Goal: Complete application form

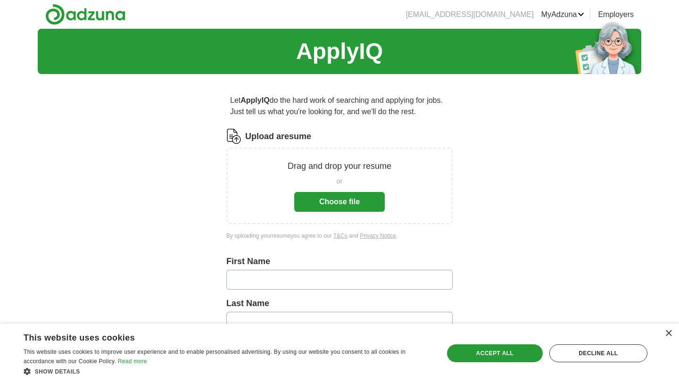
click at [345, 202] on button "Choose file" at bounding box center [339, 202] width 90 height 20
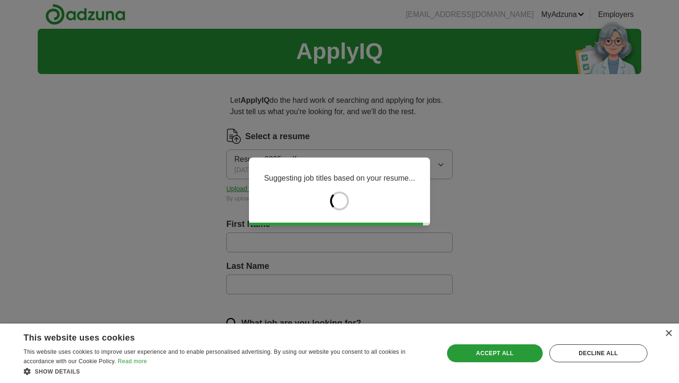
type input "******"
type input "*****"
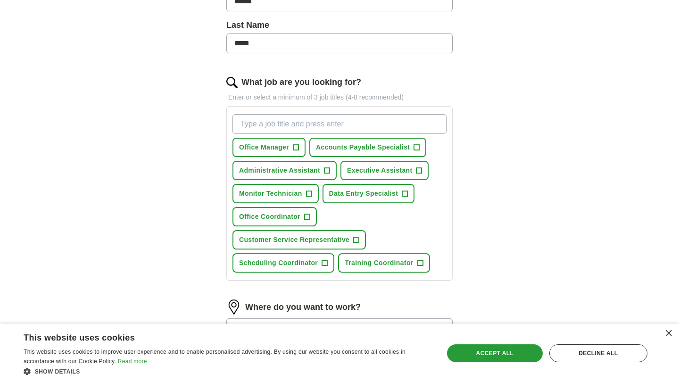
scroll to position [241, 0]
click at [325, 168] on span "+" at bounding box center [327, 170] width 6 height 8
click at [308, 217] on span "+" at bounding box center [307, 217] width 6 height 8
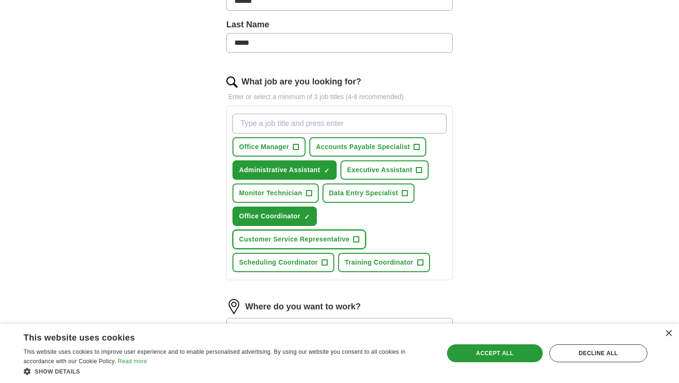
click at [357, 238] on span "+" at bounding box center [356, 240] width 6 height 8
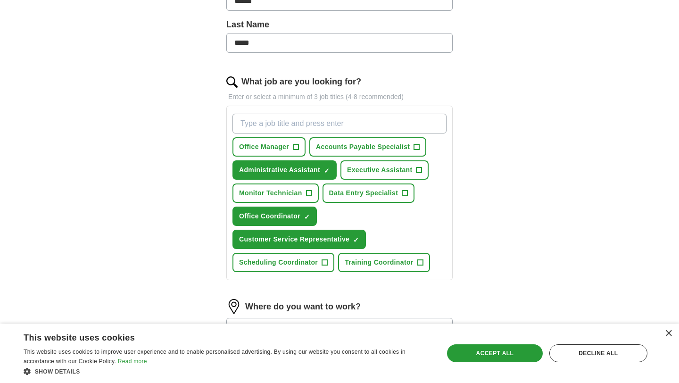
click at [320, 124] on input "What job are you looking for?" at bounding box center [339, 124] width 214 height 20
click at [348, 123] on input "Human Resources" at bounding box center [339, 124] width 214 height 20
type input "Human Resources Assistant"
click at [439, 195] on div "Human Resources Assistant Office Manager + Accounts Payable Specialist + Admini…" at bounding box center [339, 193] width 218 height 166
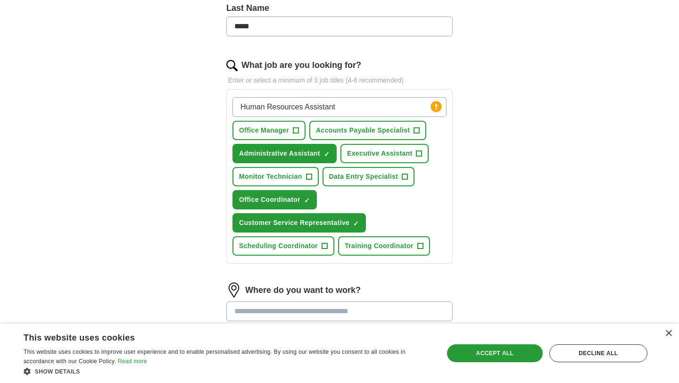
scroll to position [257, 0]
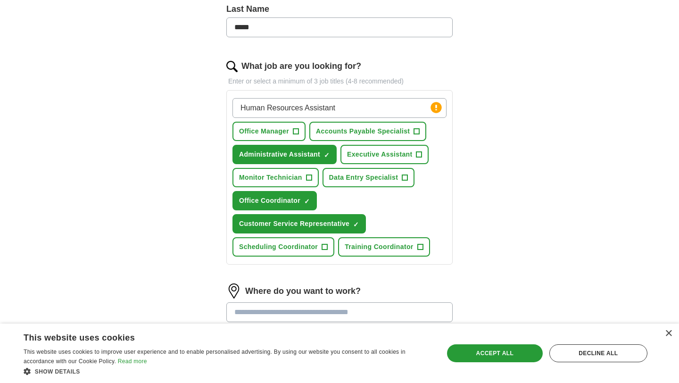
click at [377, 111] on input "Human Resources Assistant" at bounding box center [339, 108] width 214 height 20
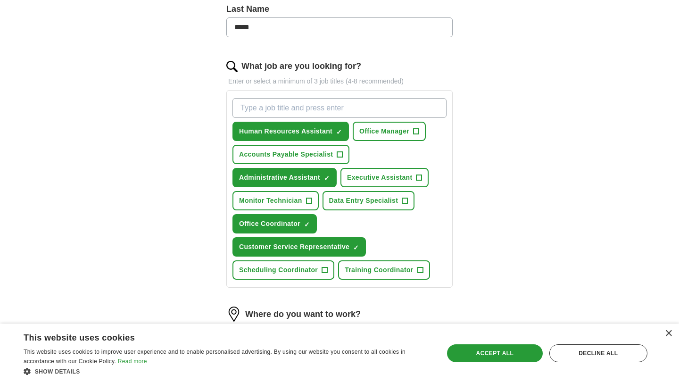
click at [342, 104] on input "What job are you looking for?" at bounding box center [339, 108] width 214 height 20
type input "S"
click at [292, 154] on span "Accounts Payable Specialist" at bounding box center [286, 154] width 94 height 10
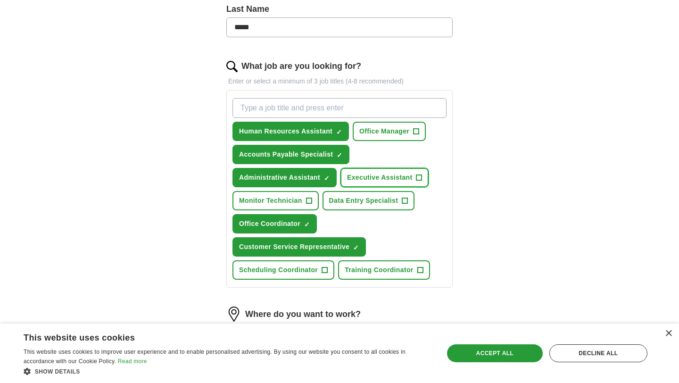
click at [390, 179] on span "Executive Assistant" at bounding box center [379, 177] width 65 height 10
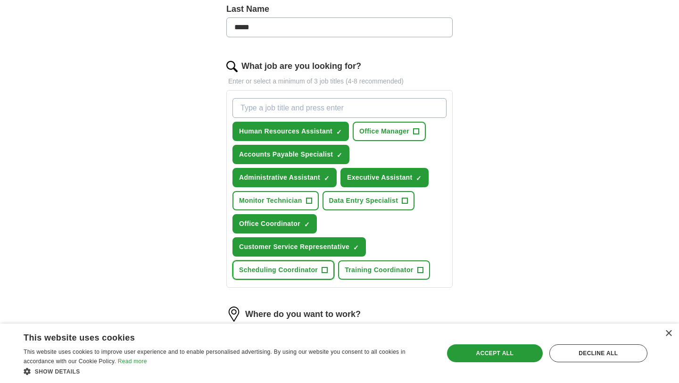
click at [314, 275] on button "Scheduling Coordinator +" at bounding box center [283, 269] width 102 height 19
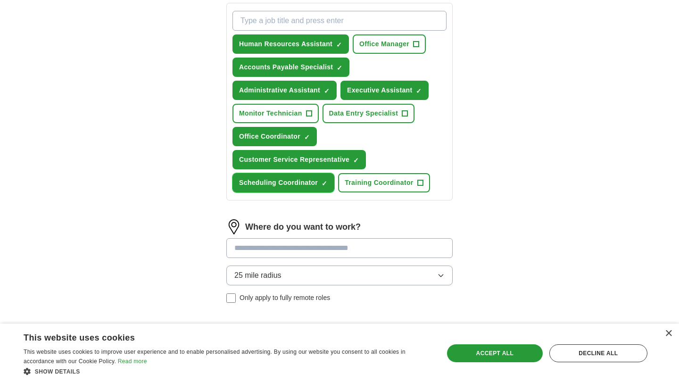
scroll to position [352, 0]
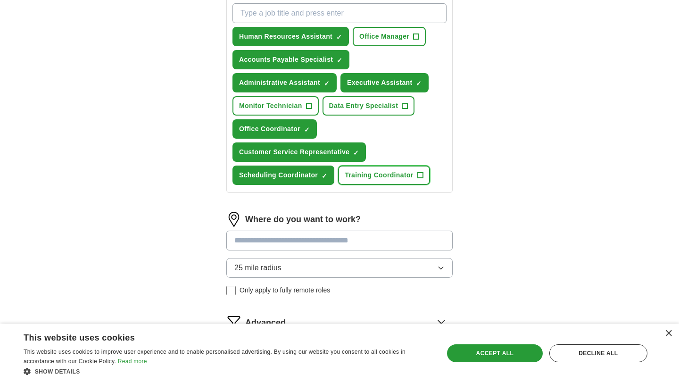
click at [376, 177] on span "Training Coordinator" at bounding box center [378, 175] width 68 height 10
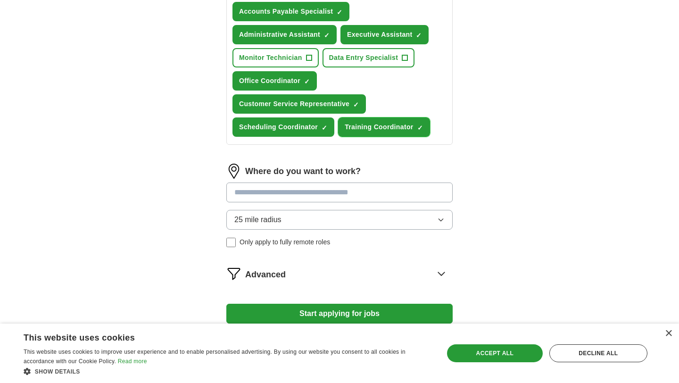
scroll to position [404, 0]
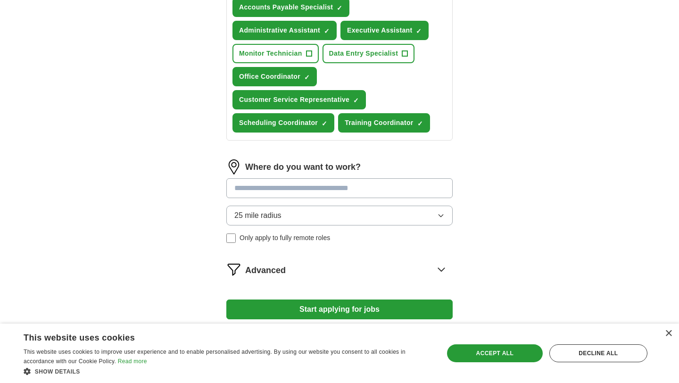
click at [289, 237] on span "Only apply to fully remote roles" at bounding box center [284, 238] width 90 height 10
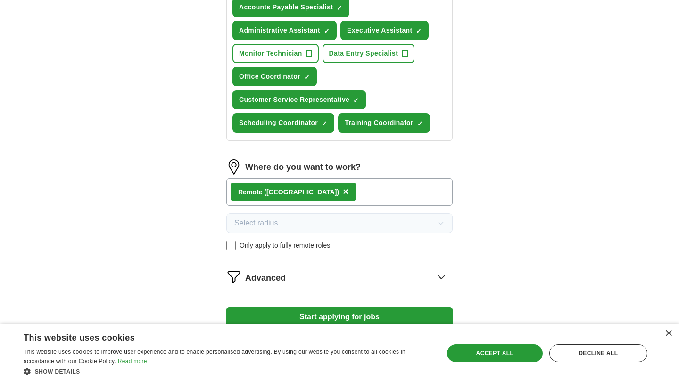
scroll to position [468, 0]
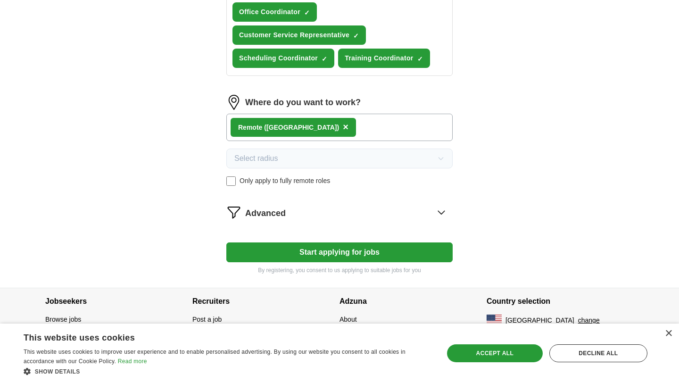
click at [337, 214] on div "Advanced" at bounding box center [348, 211] width 207 height 15
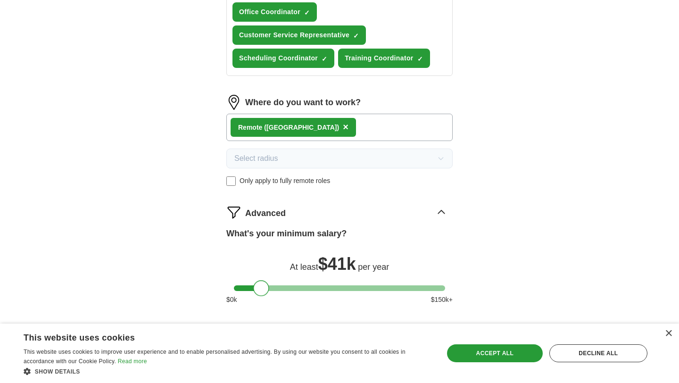
drag, startPoint x: 240, startPoint y: 289, endPoint x: 259, endPoint y: 295, distance: 19.2
click at [260, 295] on div "What's your minimum salary? At least $ 41k per year $ 0 k $ 150 k+" at bounding box center [339, 269] width 226 height 85
click at [260, 293] on div at bounding box center [263, 288] width 16 height 16
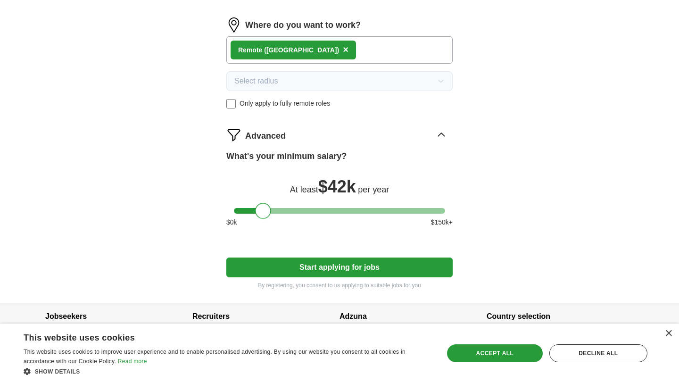
scroll to position [545, 0]
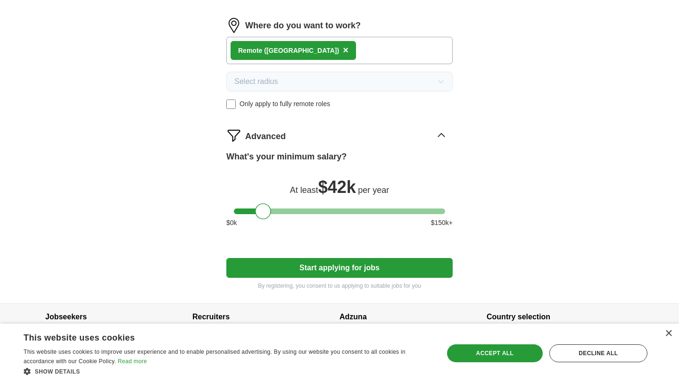
click at [307, 271] on button "Start applying for jobs" at bounding box center [339, 268] width 226 height 20
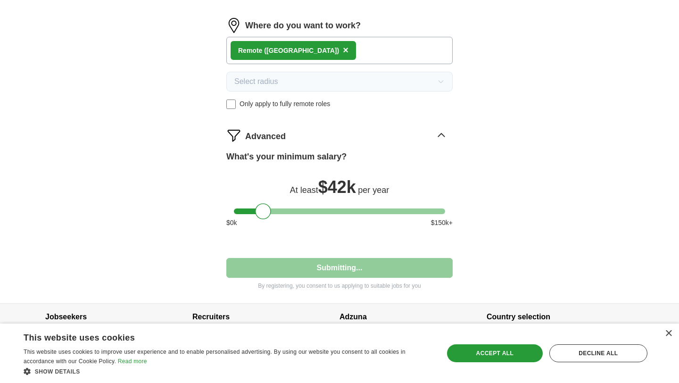
select select "**"
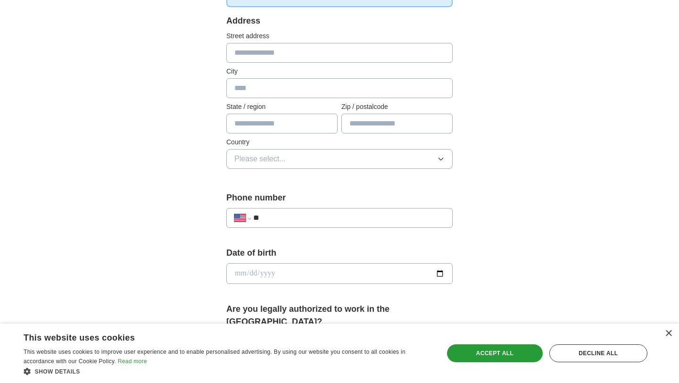
scroll to position [0, 0]
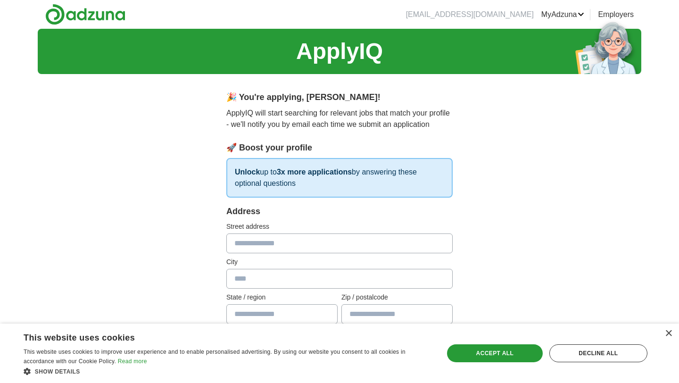
click at [293, 248] on input "text" at bounding box center [339, 243] width 226 height 20
type input "**********"
type input "*********"
type input "**"
type input "*****"
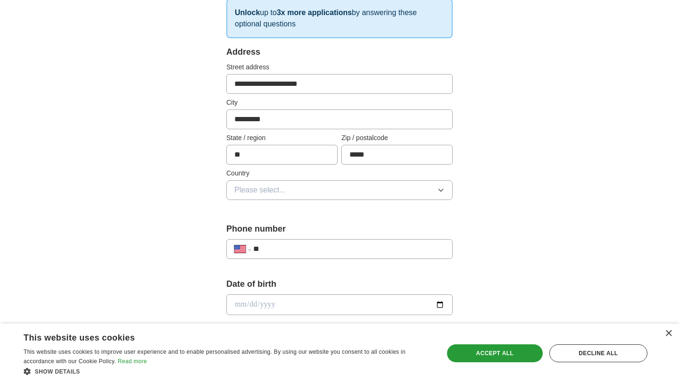
scroll to position [168, 0]
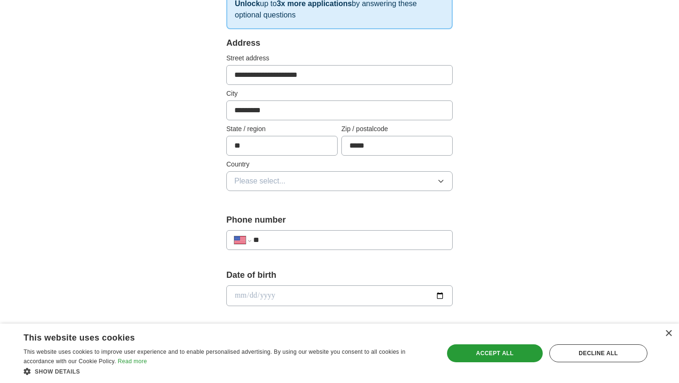
click at [339, 188] on button "Please select..." at bounding box center [339, 181] width 226 height 20
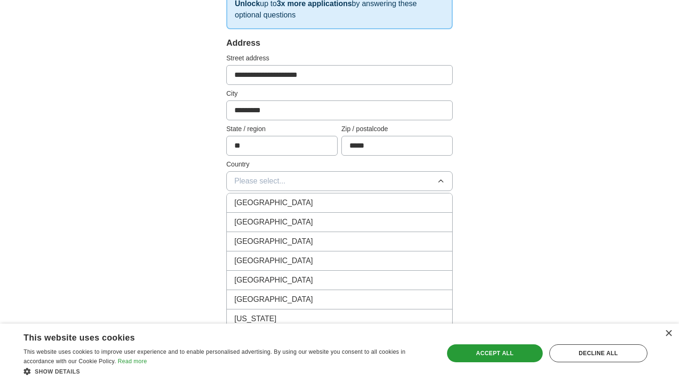
click at [288, 220] on div "[GEOGRAPHIC_DATA]" at bounding box center [339, 221] width 210 height 11
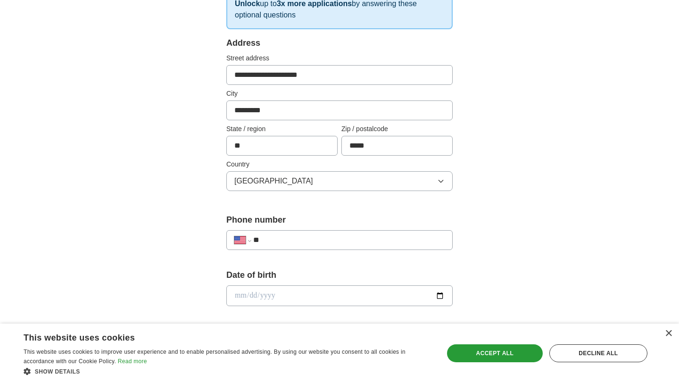
click at [278, 243] on input "**" at bounding box center [348, 239] width 191 height 11
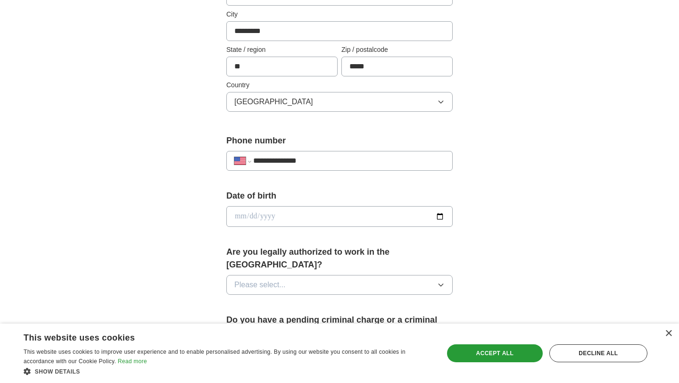
scroll to position [249, 0]
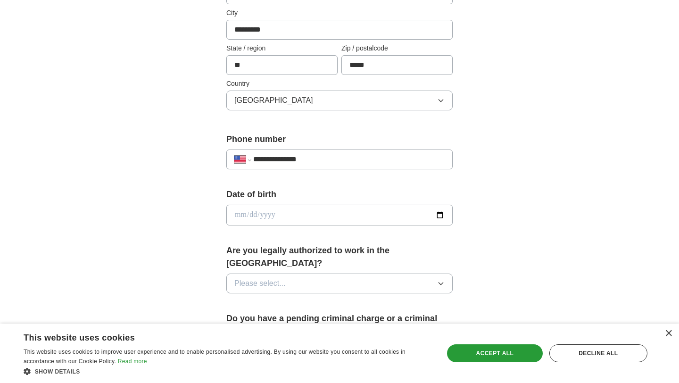
type input "**********"
click at [437, 215] on input "date" at bounding box center [339, 214] width 226 height 21
type input "**********"
click at [310, 275] on button "Please select..." at bounding box center [339, 283] width 226 height 20
click at [294, 298] on li "Yes" at bounding box center [339, 304] width 225 height 19
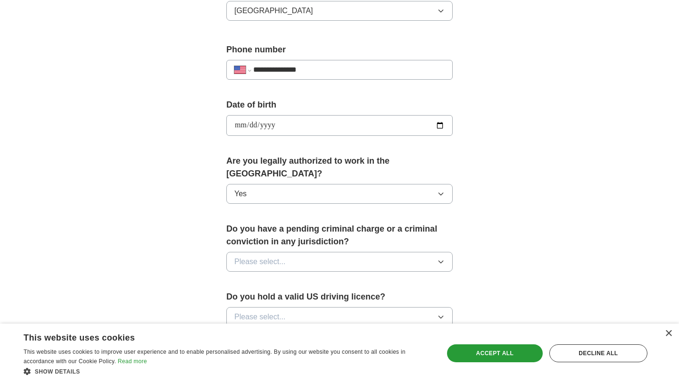
scroll to position [368, 0]
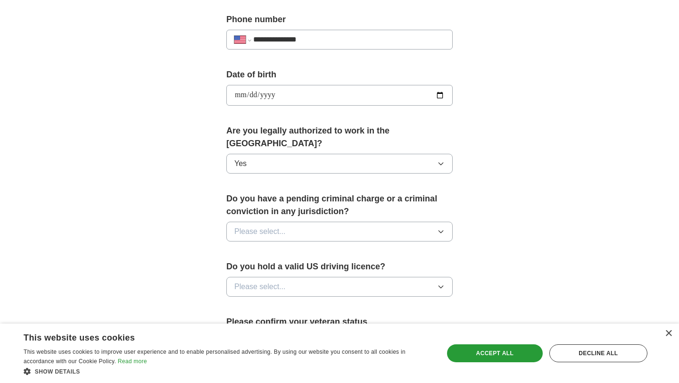
click at [314, 221] on button "Please select..." at bounding box center [339, 231] width 226 height 20
click at [290, 267] on div "No" at bounding box center [339, 272] width 210 height 11
click at [290, 277] on button "Please select..." at bounding box center [339, 287] width 226 height 20
click at [283, 303] on div "Yes" at bounding box center [339, 308] width 210 height 11
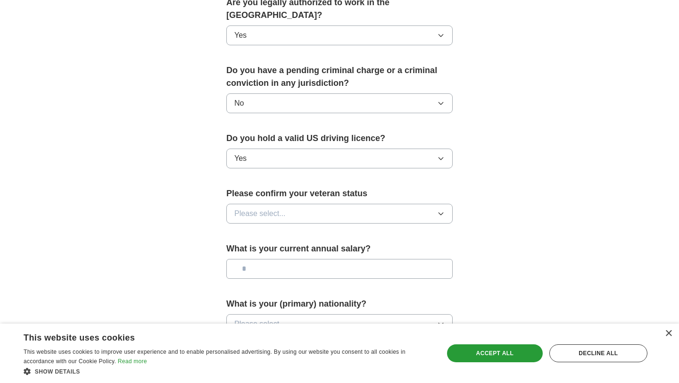
scroll to position [496, 0]
click at [312, 204] on button "Please select..." at bounding box center [339, 214] width 226 height 20
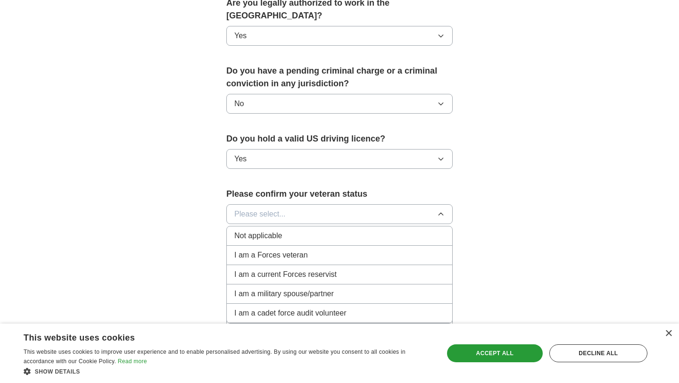
click at [300, 230] on div "Not applicable" at bounding box center [339, 235] width 210 height 11
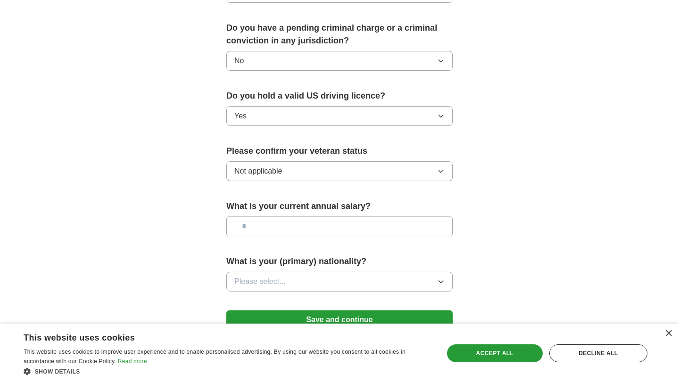
scroll to position [587, 0]
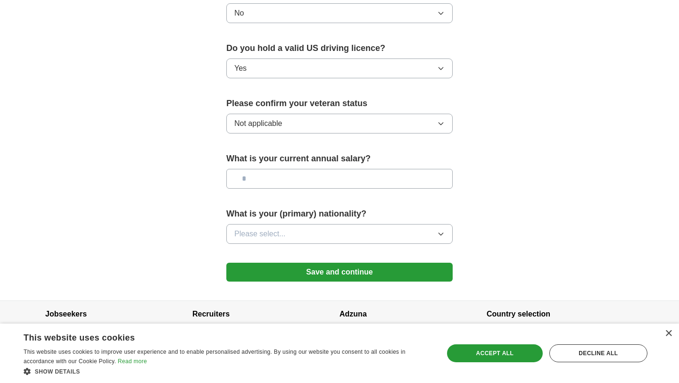
click at [328, 171] on input "text" at bounding box center [339, 179] width 226 height 20
type input "*******"
click at [334, 225] on button "Please select..." at bounding box center [339, 234] width 226 height 20
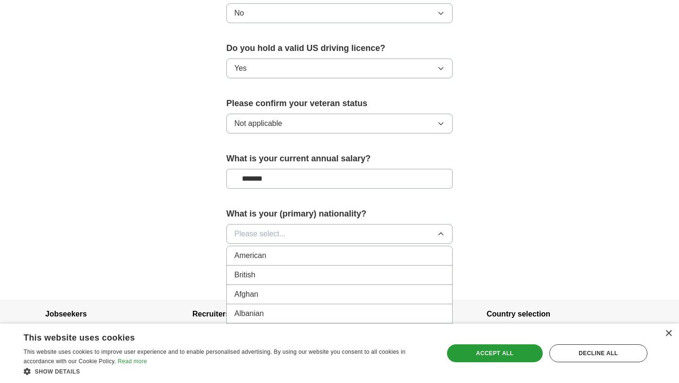
click at [311, 250] on div "American" at bounding box center [339, 255] width 210 height 11
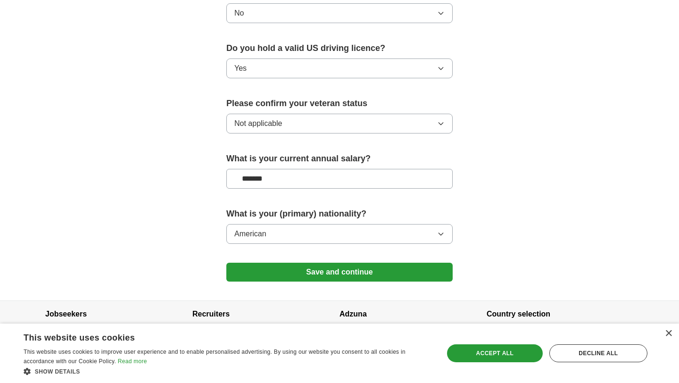
click at [338, 262] on button "Save and continue" at bounding box center [339, 271] width 226 height 19
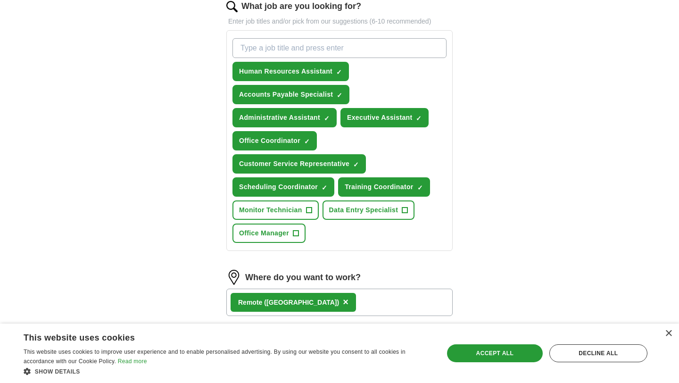
scroll to position [330, 0]
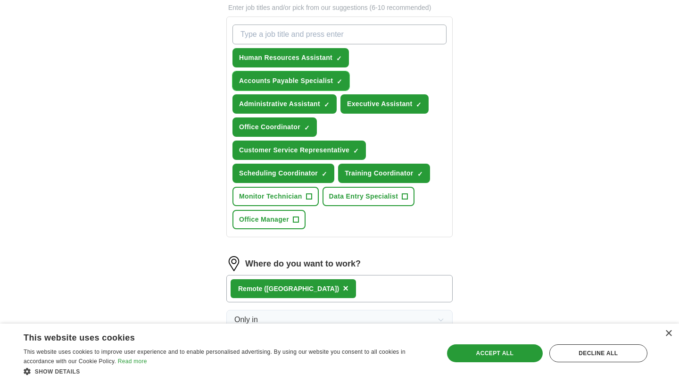
click at [0, 0] on span "×" at bounding box center [0, 0] width 0 height 0
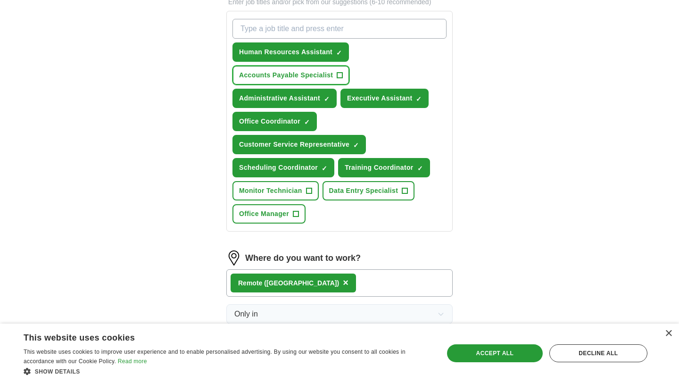
scroll to position [335, 0]
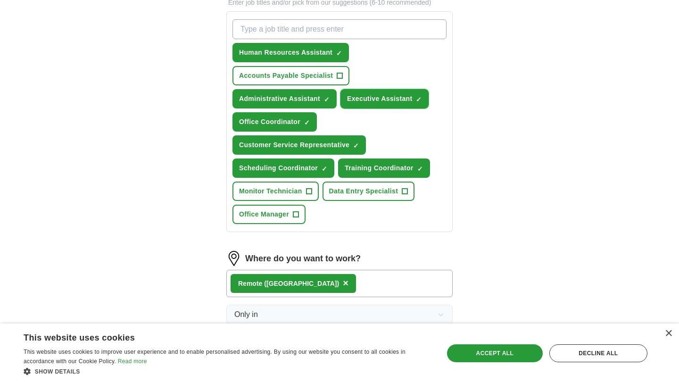
click at [0, 0] on span "×" at bounding box center [0, 0] width 0 height 0
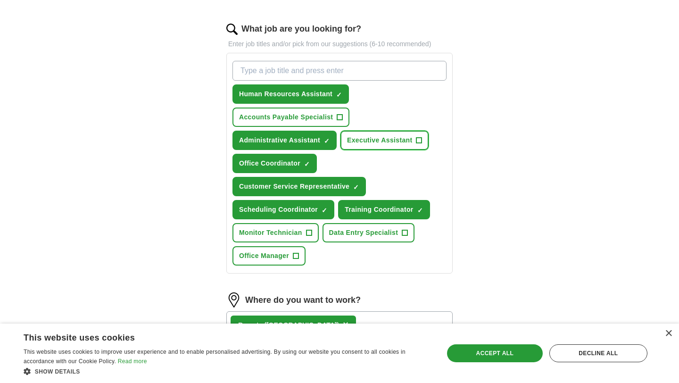
scroll to position [292, 0]
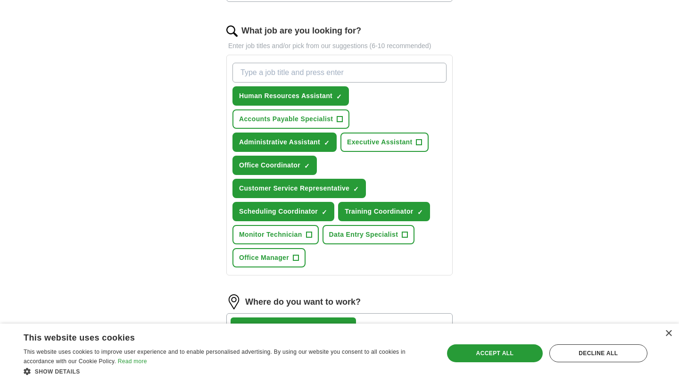
click at [322, 77] on input "What job are you looking for?" at bounding box center [339, 73] width 214 height 20
type input "Talent Aquisition"
type input "t"
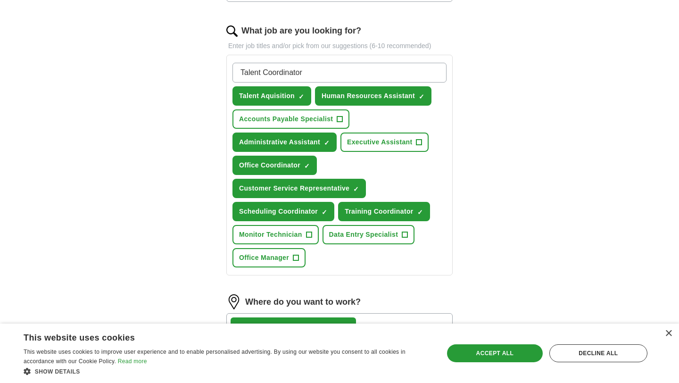
type input "Talent Coordinator"
click at [472, 104] on div "Let ApplyIQ do the hard work of searching and applying for jobs. Just tell us w…" at bounding box center [339, 147] width 302 height 716
click at [409, 70] on input "Talent Coordinator" at bounding box center [339, 73] width 214 height 20
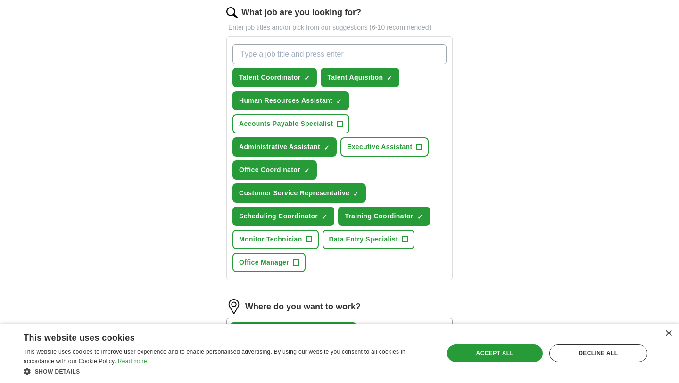
scroll to position [317, 0]
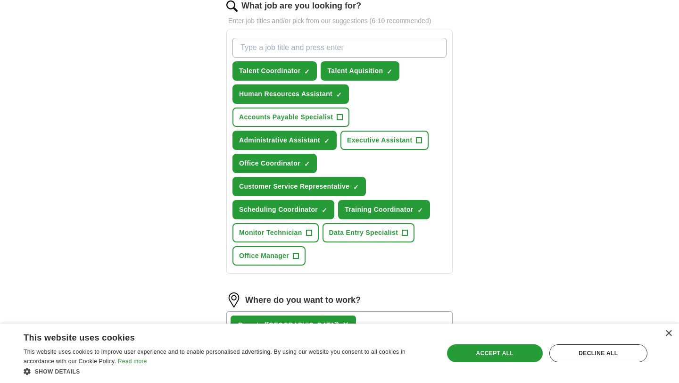
click at [335, 48] on input "What job are you looking for?" at bounding box center [339, 48] width 214 height 20
type input "I"
type input "Office Assistant"
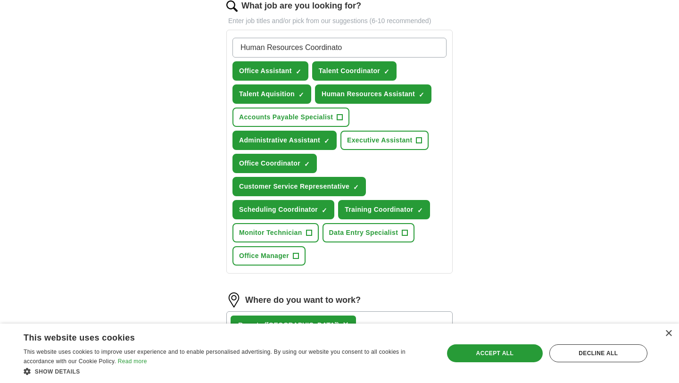
type input "Human Resources Coordinator"
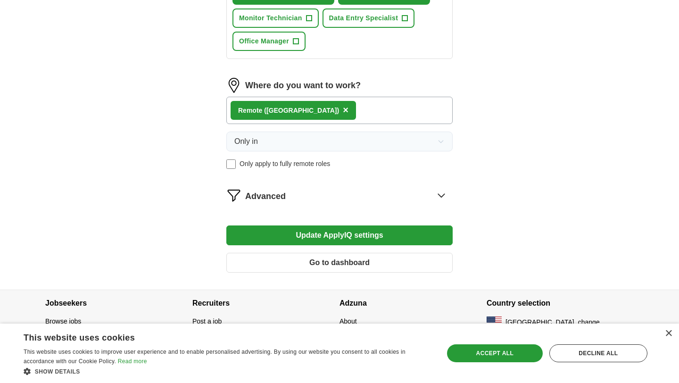
scroll to position [556, 0]
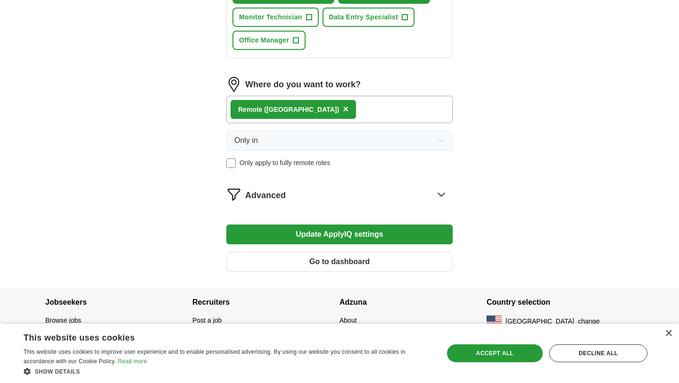
click at [439, 192] on icon at bounding box center [441, 194] width 15 height 15
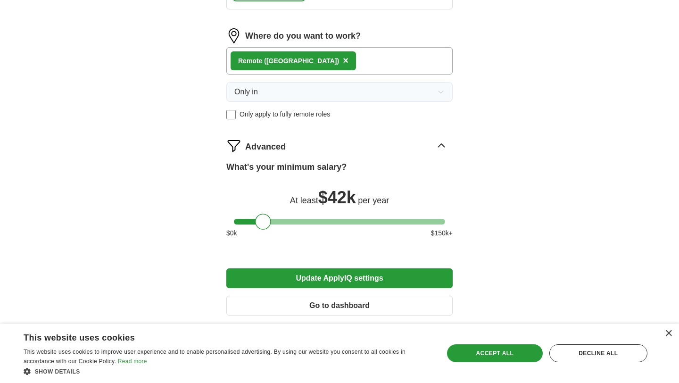
scroll to position [605, 0]
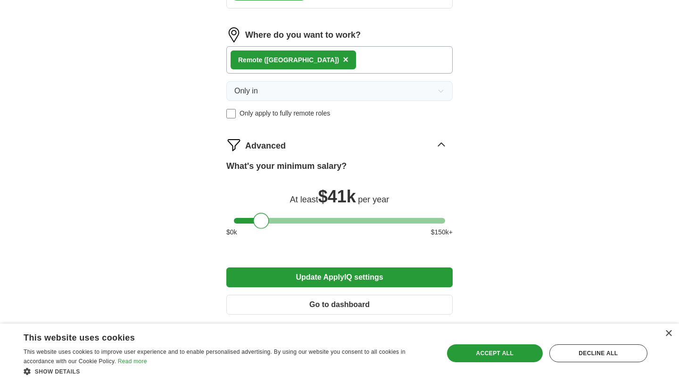
click at [263, 224] on div at bounding box center [261, 221] width 16 height 16
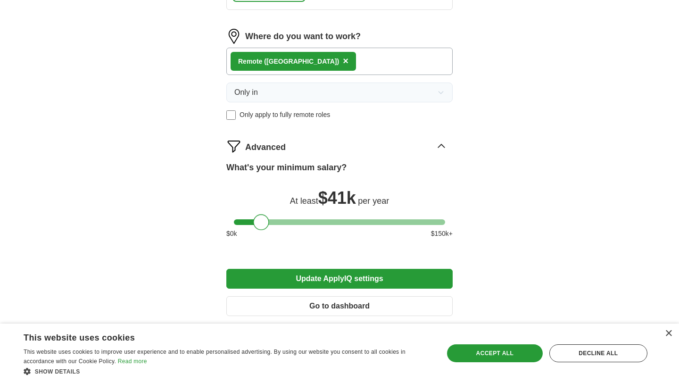
scroll to position [649, 0]
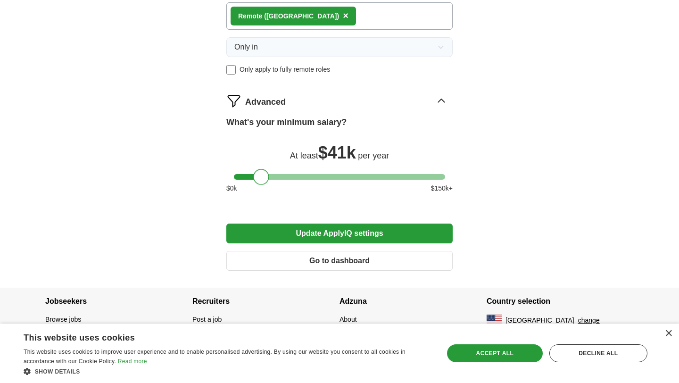
click at [290, 237] on button "Update ApplyIQ settings" at bounding box center [339, 233] width 226 height 20
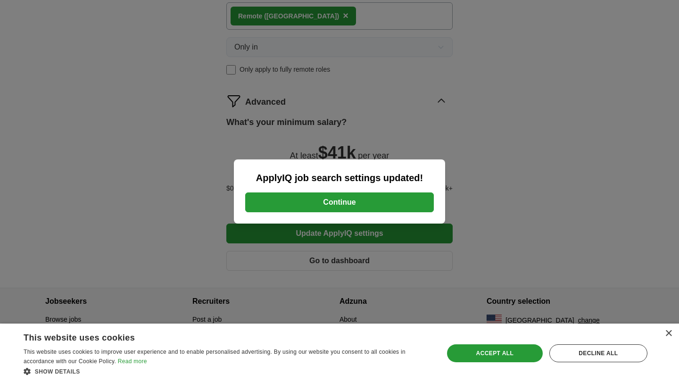
click at [308, 203] on button "Continue" at bounding box center [339, 202] width 188 height 20
